Goal: Information Seeking & Learning: Check status

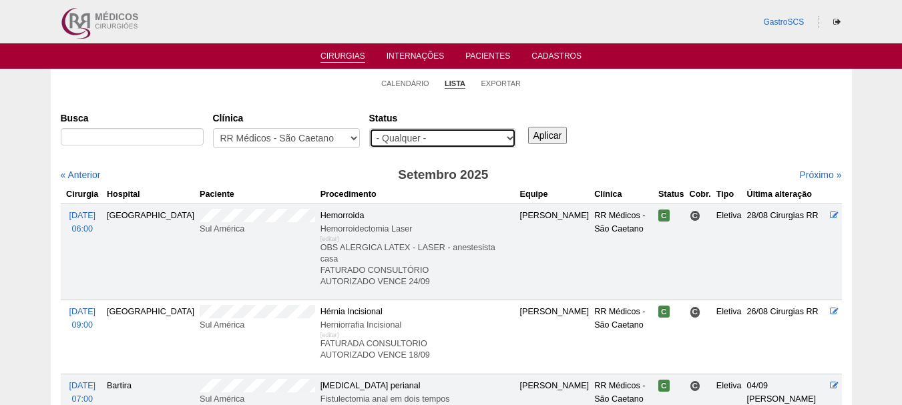
click at [398, 132] on select "- Qualquer - Reservada Confirmada Suspensa Cancelada" at bounding box center [442, 138] width 147 height 20
select select "conf"
click at [369, 128] on select "- Qualquer - Reservada Confirmada Suspensa Cancelada" at bounding box center [442, 138] width 147 height 20
click at [567, 131] on div "Aplicar" at bounding box center [552, 125] width 54 height 37
click at [556, 137] on input "Aplicar" at bounding box center [547, 135] width 39 height 17
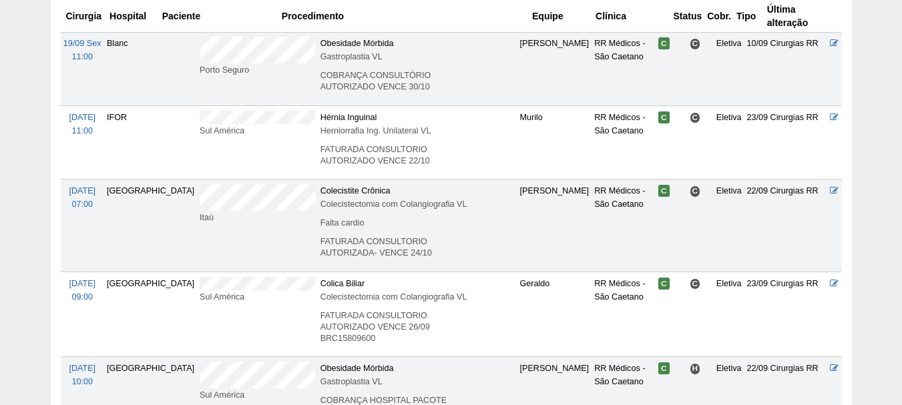
scroll to position [1535, 0]
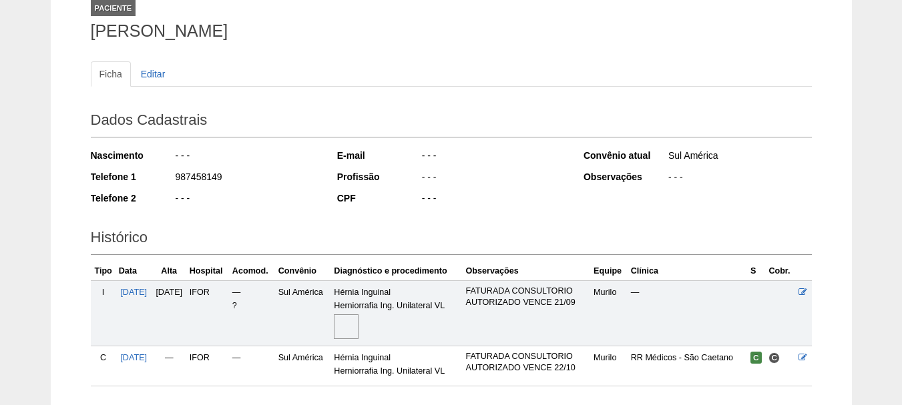
scroll to position [188, 0]
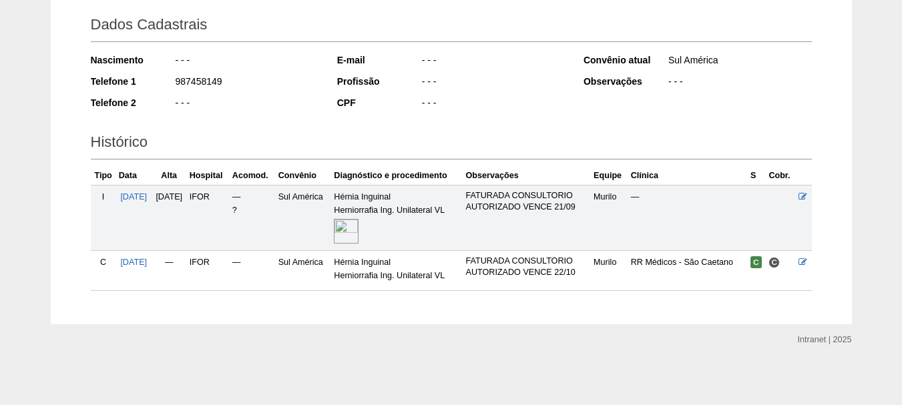
click at [358, 234] on img at bounding box center [346, 231] width 25 height 25
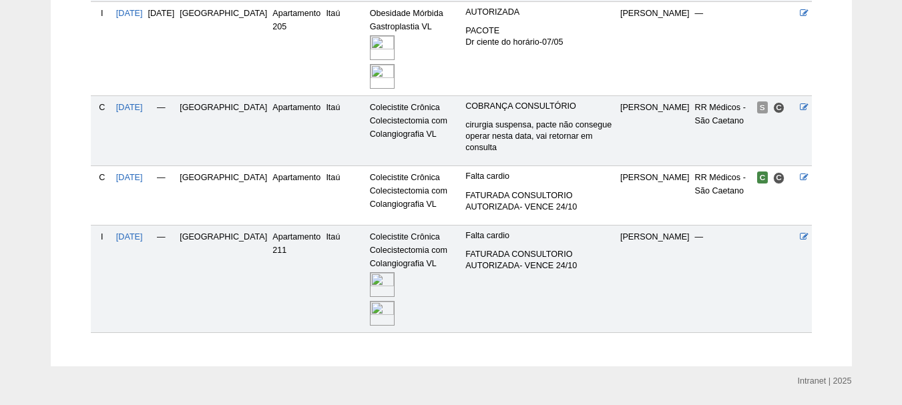
scroll to position [467, 0]
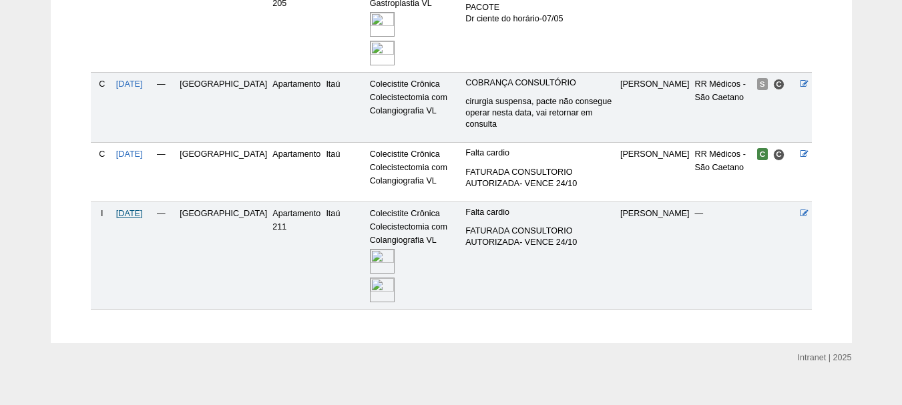
click at [143, 209] on span "[DATE]" at bounding box center [129, 213] width 27 height 9
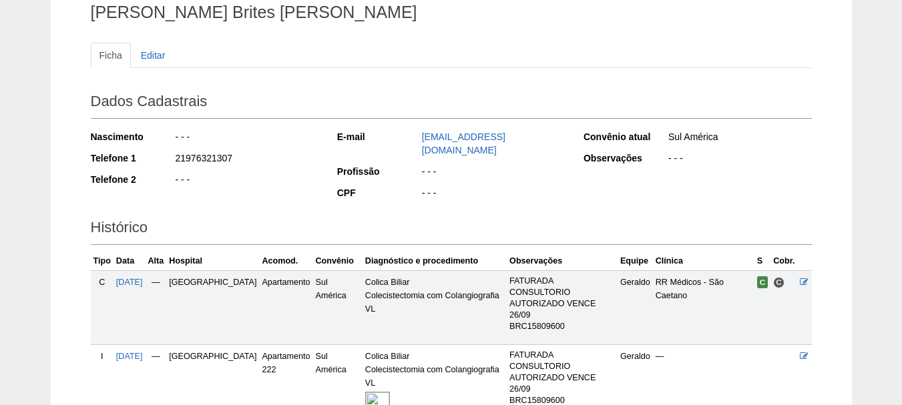
scroll to position [228, 0]
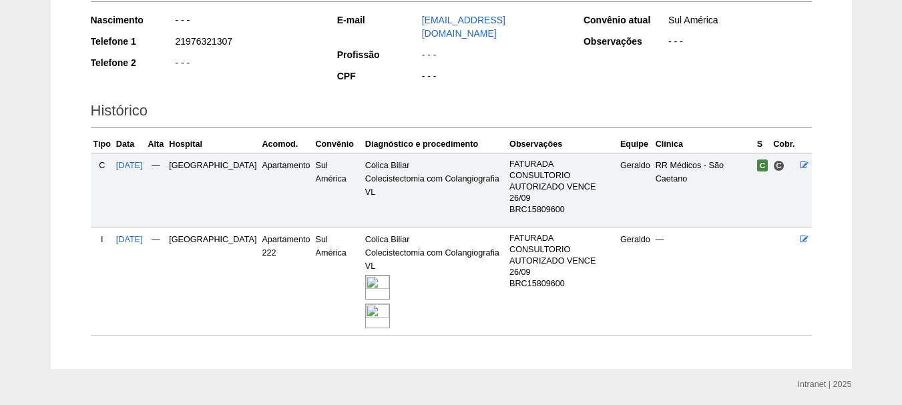
click at [365, 304] on img at bounding box center [377, 316] width 25 height 25
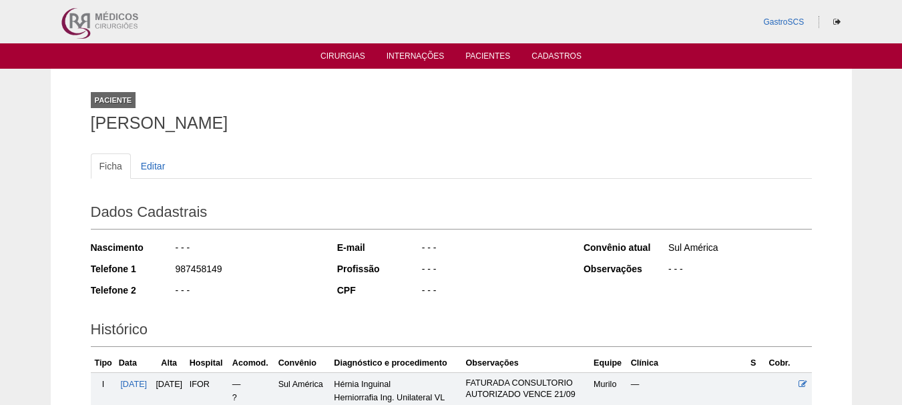
scroll to position [188, 0]
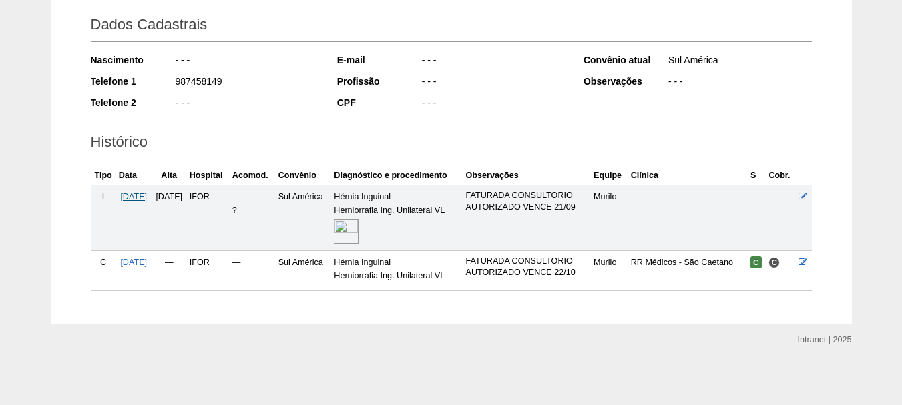
click at [134, 196] on span "[DATE]" at bounding box center [133, 196] width 27 height 9
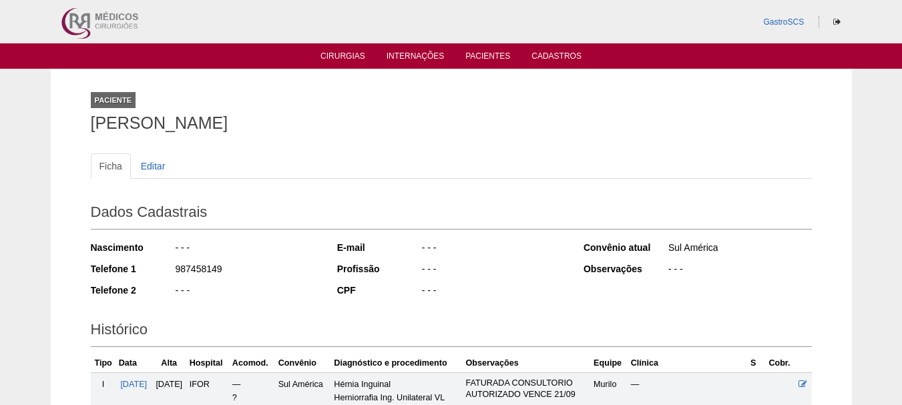
scroll to position [188, 0]
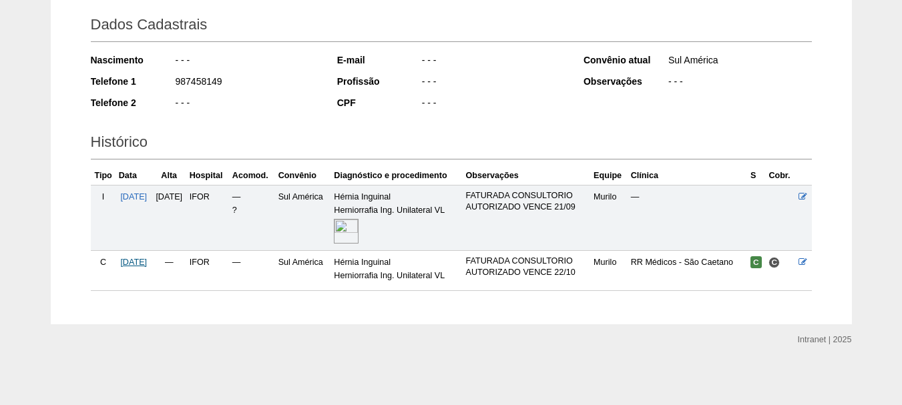
click at [130, 260] on span "22/09/2025" at bounding box center [133, 262] width 27 height 9
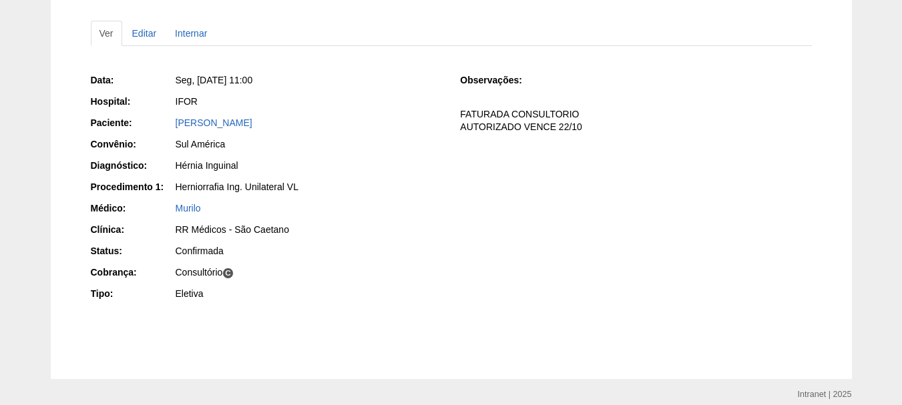
scroll to position [133, 0]
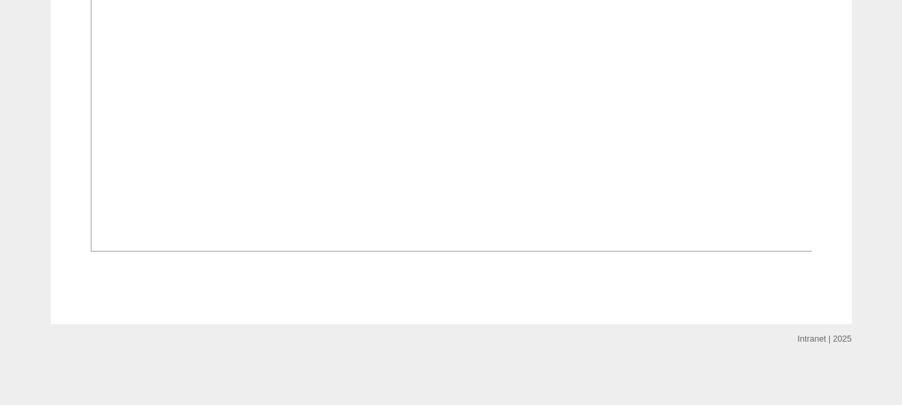
scroll to position [1735, 0]
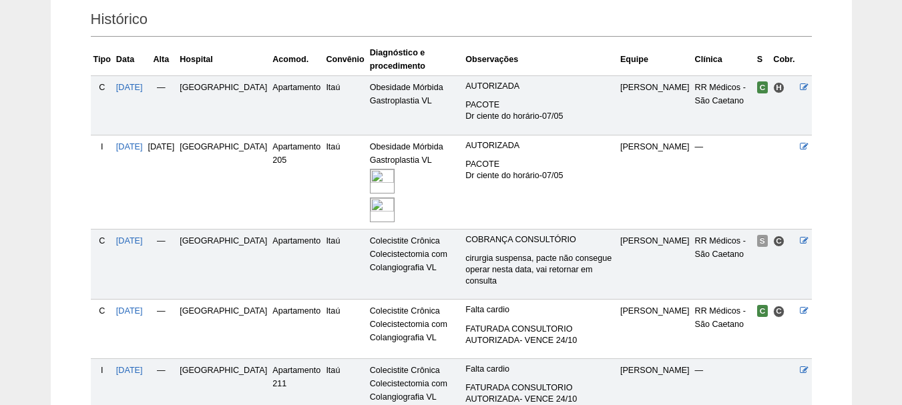
scroll to position [467, 0]
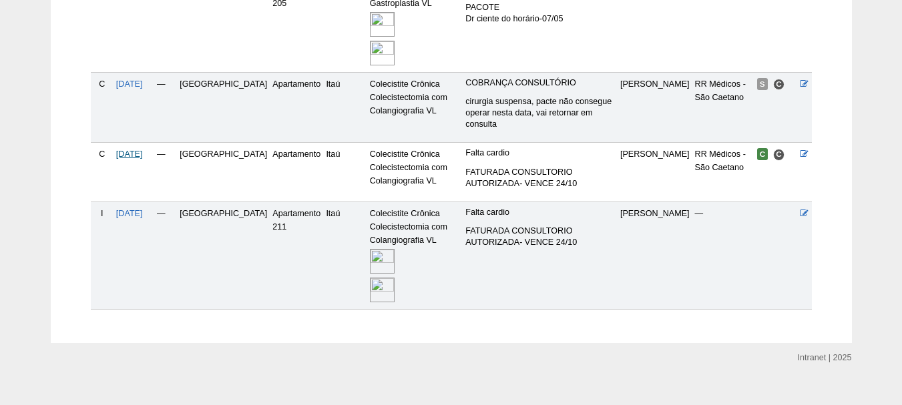
click at [137, 150] on span "[DATE]" at bounding box center [129, 154] width 27 height 9
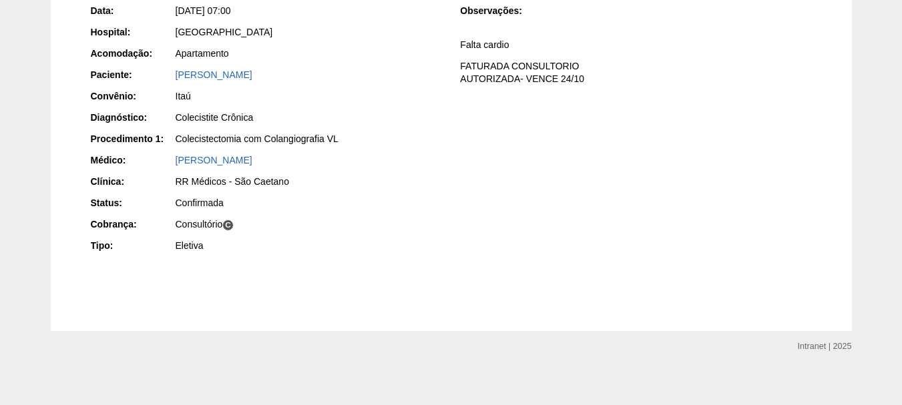
scroll to position [209, 0]
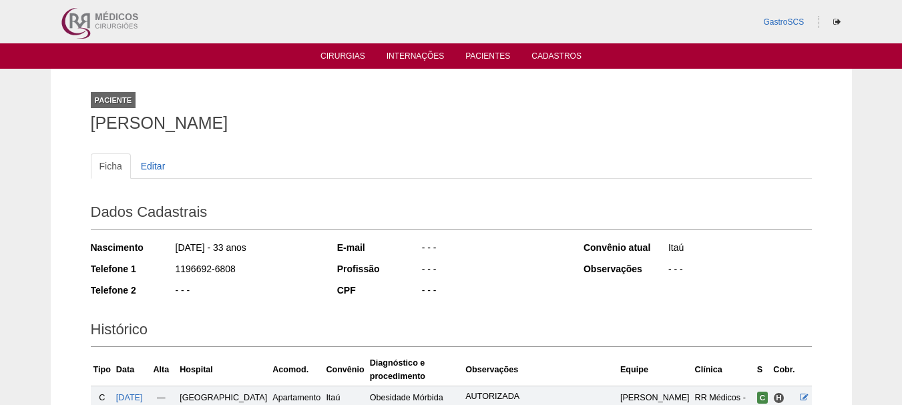
scroll to position [467, 0]
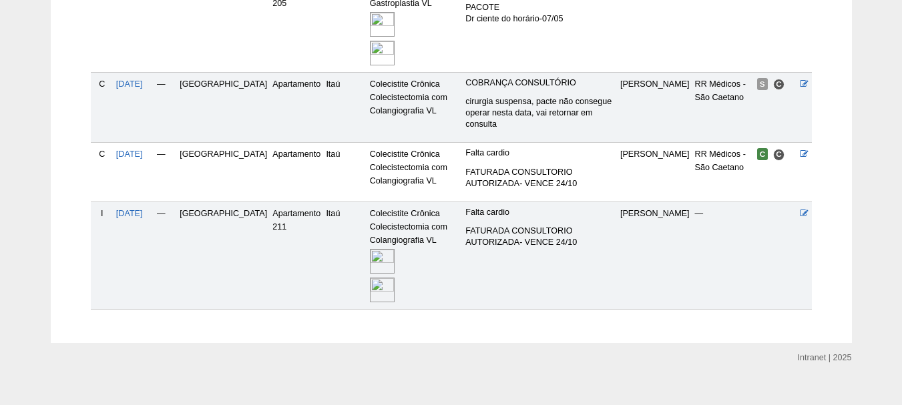
click at [370, 282] on img at bounding box center [382, 290] width 25 height 25
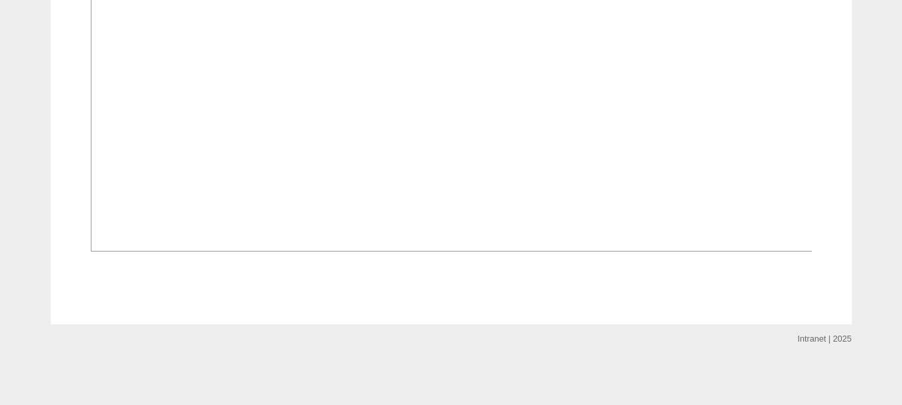
scroll to position [2002, 0]
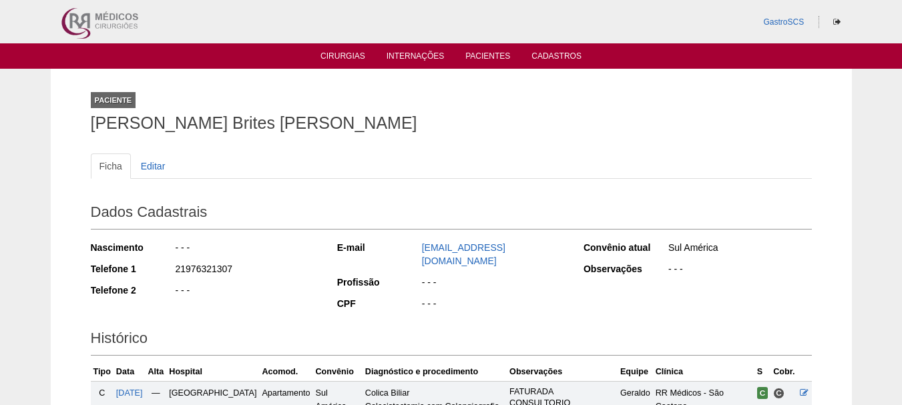
scroll to position [228, 0]
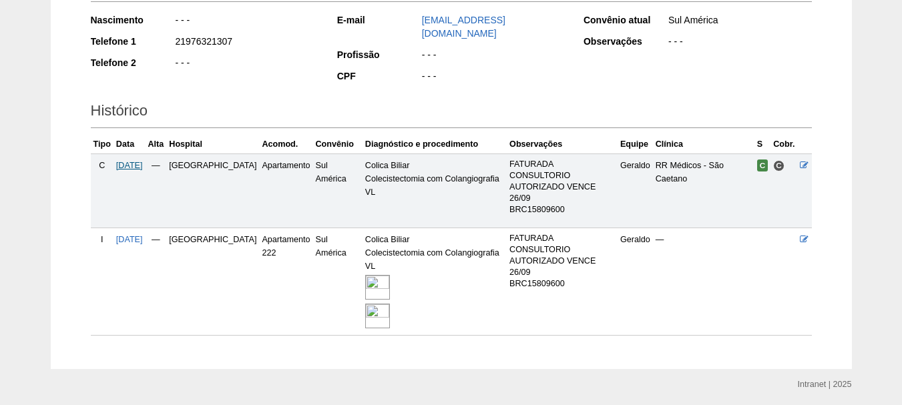
click at [129, 161] on span "[DATE]" at bounding box center [129, 165] width 27 height 9
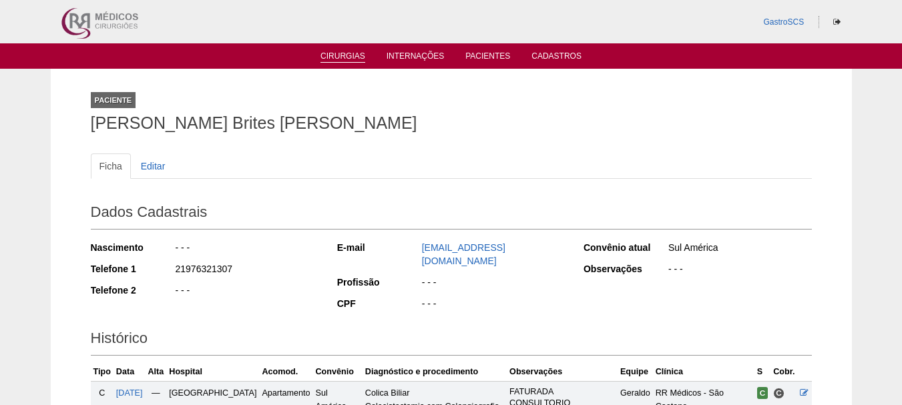
click at [326, 59] on link "Cirurgias" at bounding box center [342, 56] width 45 height 11
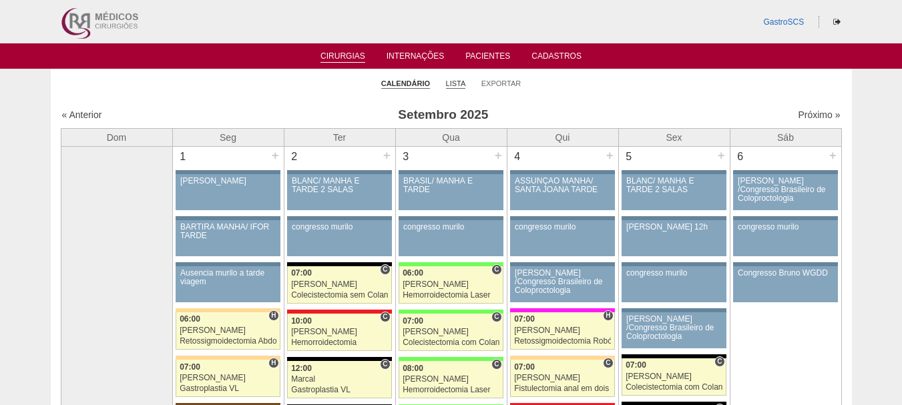
click at [461, 82] on link "Lista" at bounding box center [456, 84] width 20 height 10
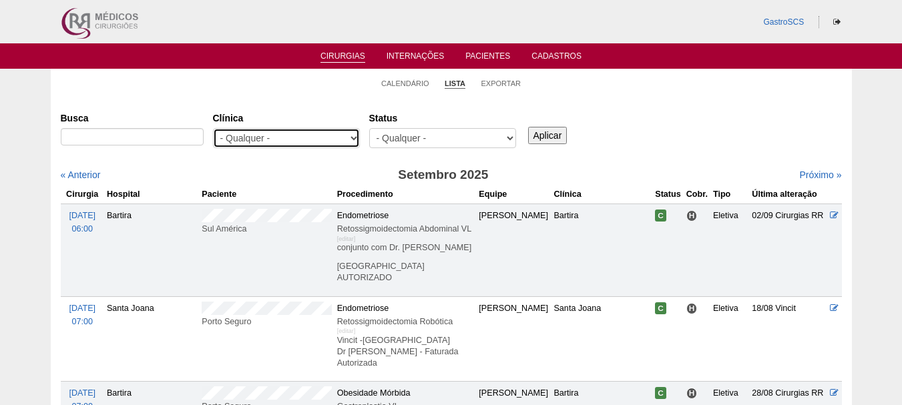
click at [314, 134] on select "- Qualquer - 6R Alphaville Assunção Bartira Brasil Christovão da Gama Cruz Azul…" at bounding box center [286, 138] width 147 height 20
select select "22"
click at [213, 128] on select "- Qualquer - 6R Alphaville Assunção Bartira Brasil Christovão da Gama Cruz Azul…" at bounding box center [286, 138] width 147 height 20
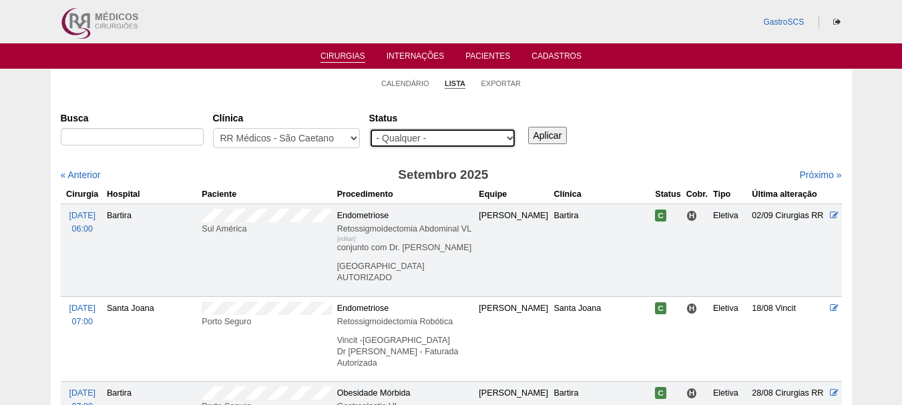
click at [414, 137] on select "- Qualquer - Reservada Confirmada Suspensa Cancelada" at bounding box center [442, 138] width 147 height 20
select select "conf"
click at [369, 128] on select "- Qualquer - Reservada Confirmada Suspensa Cancelada" at bounding box center [442, 138] width 147 height 20
click at [559, 136] on input "Aplicar" at bounding box center [547, 135] width 39 height 17
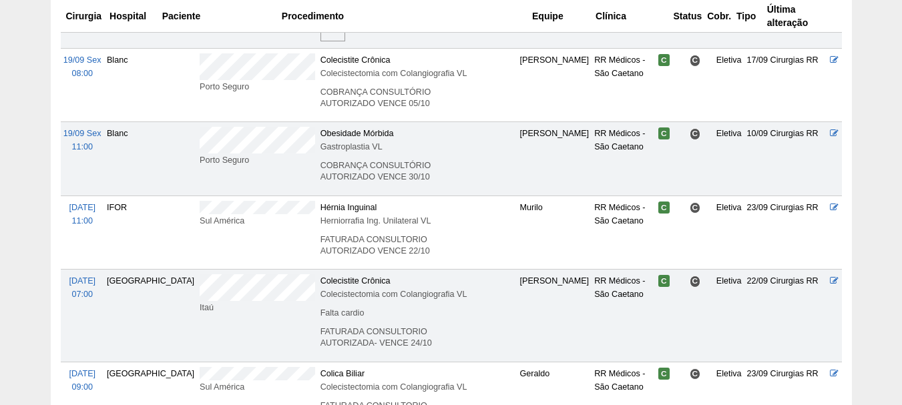
scroll to position [1602, 0]
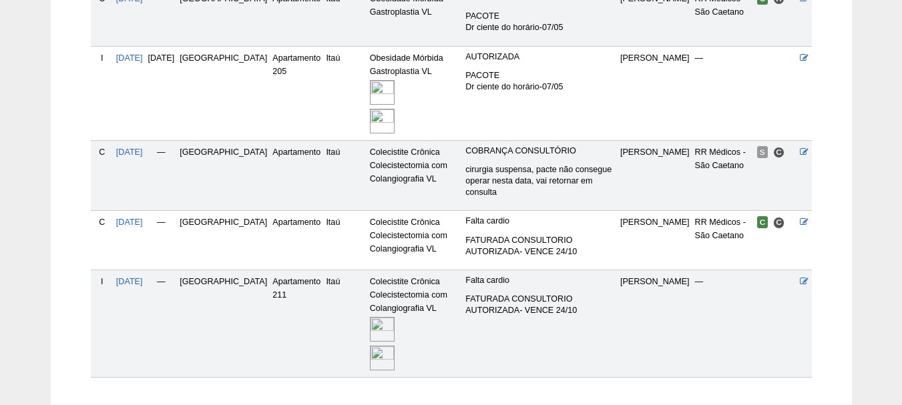
scroll to position [400, 0]
click at [370, 317] on img at bounding box center [382, 328] width 25 height 25
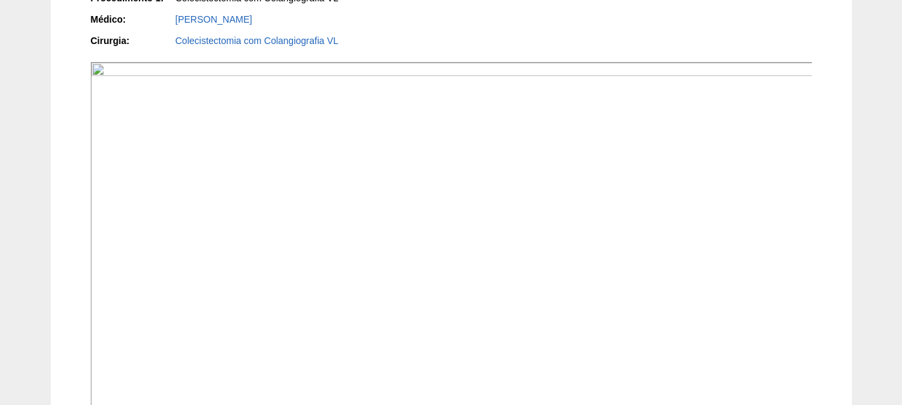
scroll to position [267, 0]
